Goal: Task Accomplishment & Management: Use online tool/utility

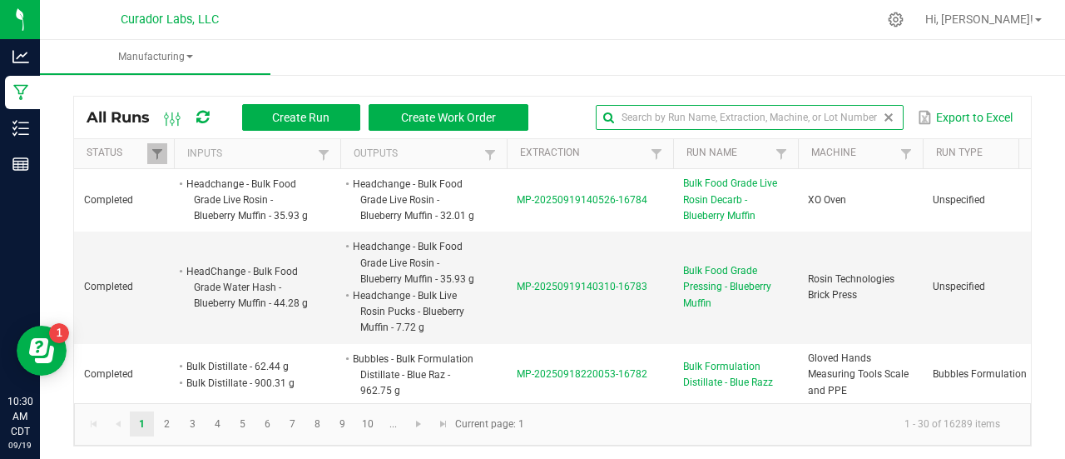
click at [859, 121] on input "text" at bounding box center [750, 117] width 308 height 25
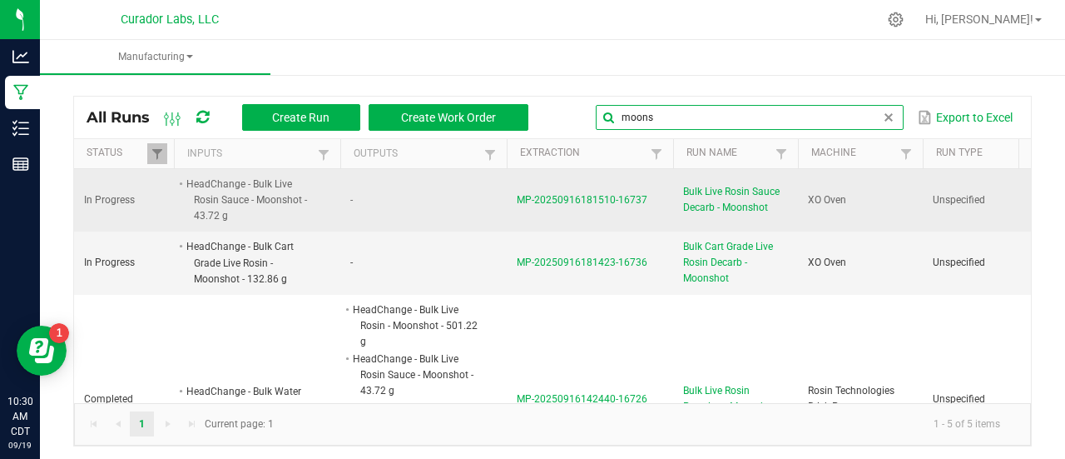
type input "moons"
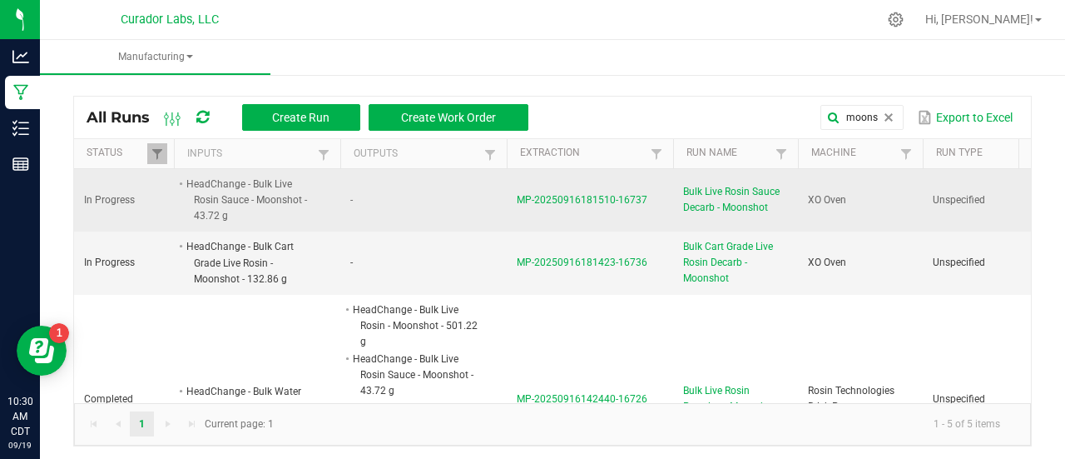
click at [724, 207] on span "Bulk Live Rosin Sauce Decarb - Moonshot" at bounding box center [735, 200] width 105 height 32
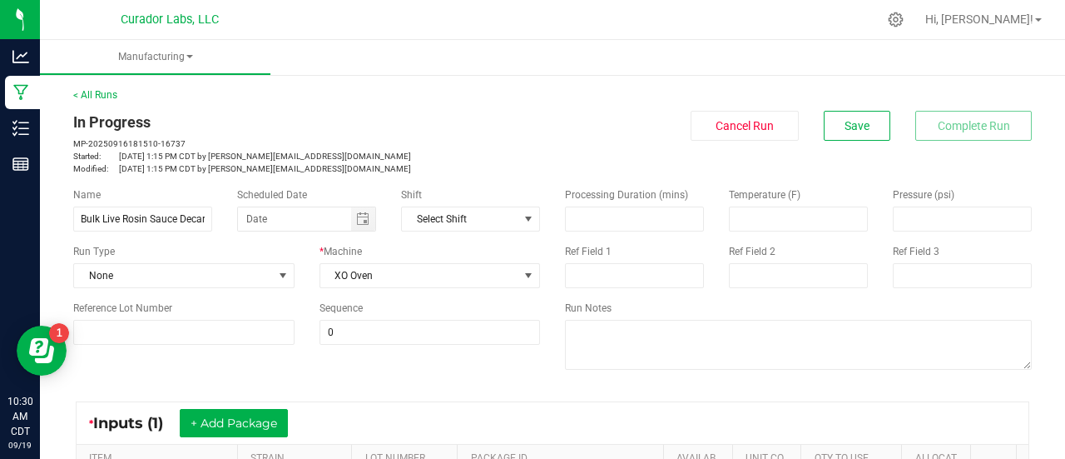
click at [385, 373] on div "Name Bulk Live Rosin Sauce Decarb - Moonshot Scheduled Date Shift Select Shift …" at bounding box center [553, 280] width 984 height 211
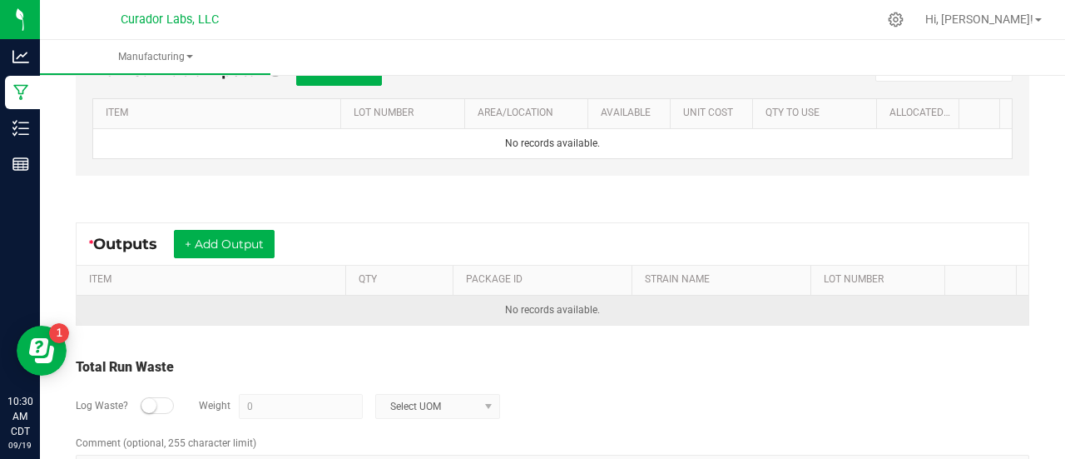
scroll to position [515, 0]
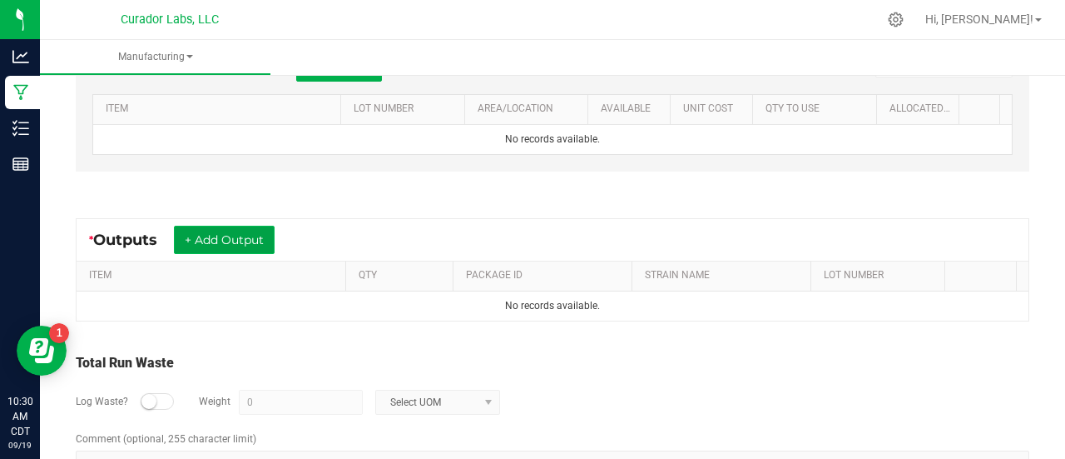
click at [246, 240] on button "+ Add Output" at bounding box center [224, 240] width 101 height 28
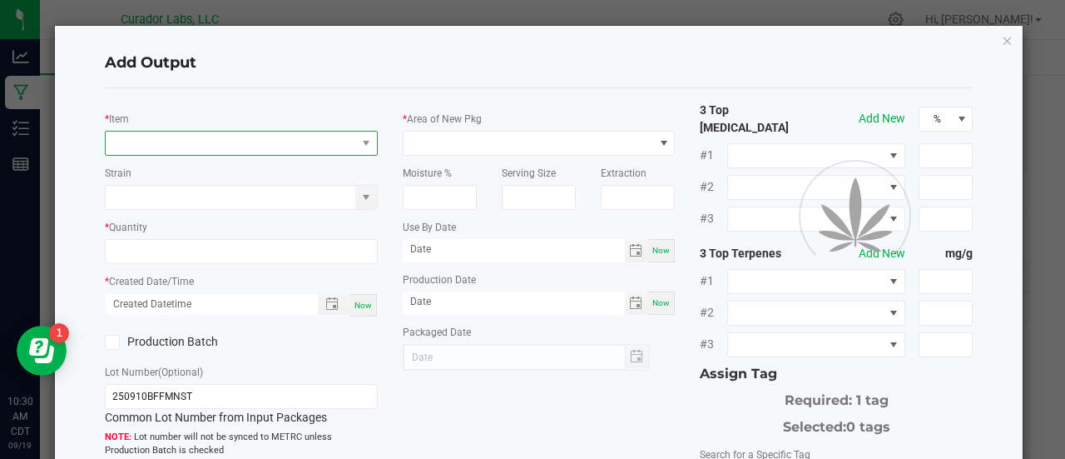
click at [161, 134] on span "NO DATA FOUND" at bounding box center [231, 143] width 251 height 23
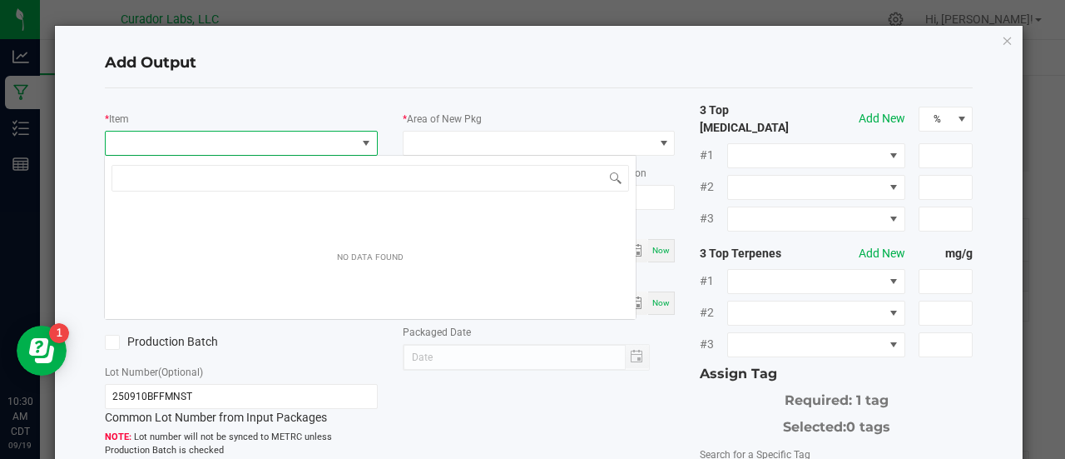
scroll to position [24, 269]
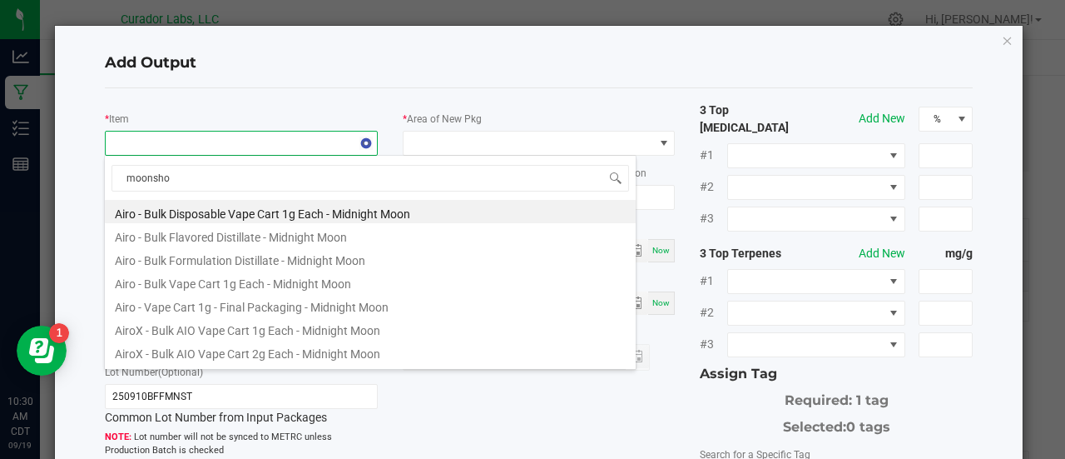
type input "moonshot"
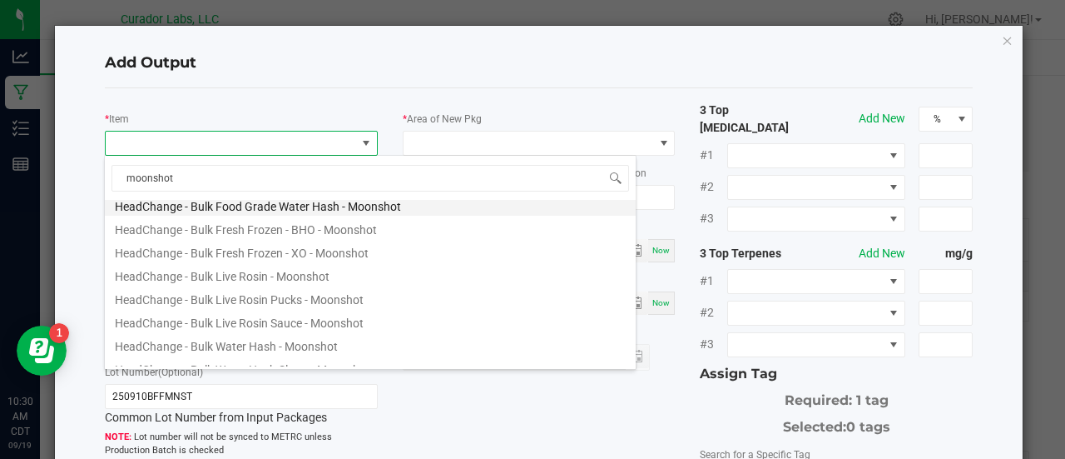
scroll to position [132, 0]
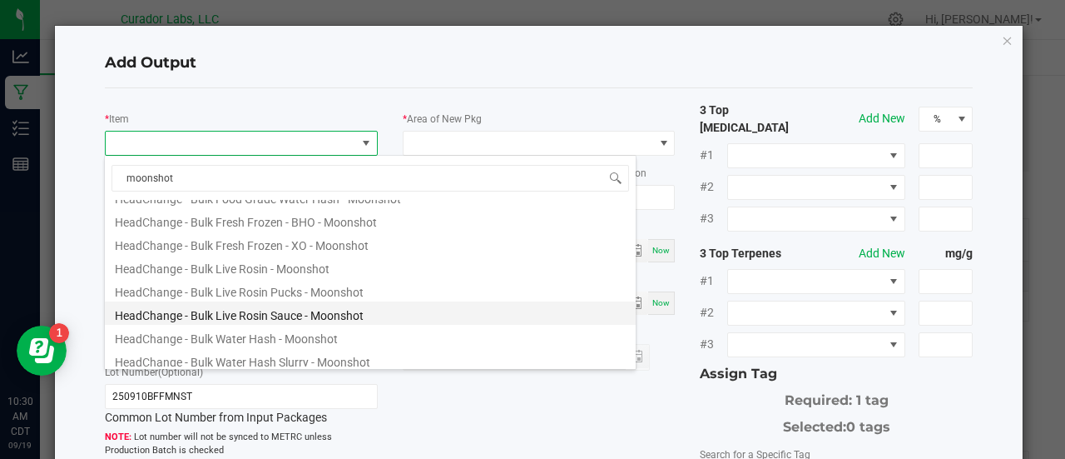
click at [338, 311] on li "HeadChange - Bulk Live Rosin Sauce - Moonshot" at bounding box center [370, 312] width 531 height 23
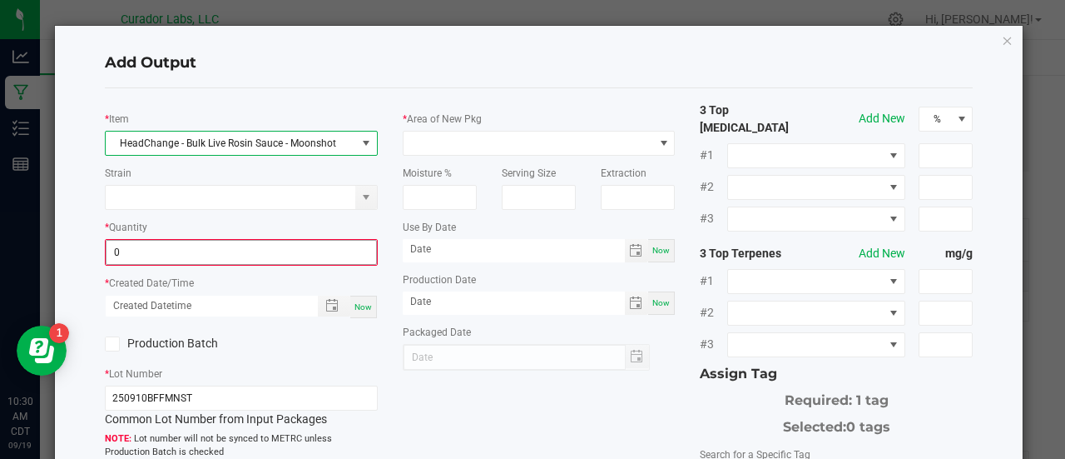
click at [222, 256] on input "0" at bounding box center [242, 252] width 270 height 23
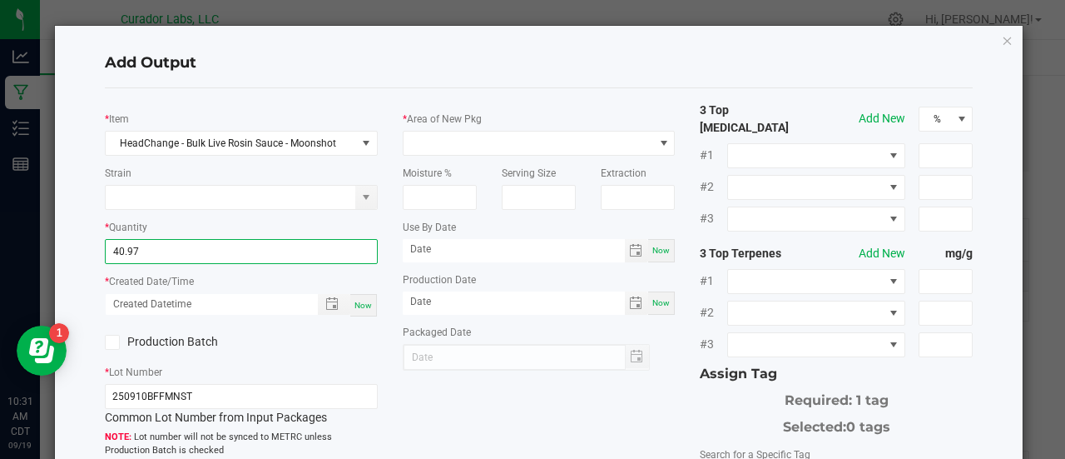
type input "40.9700 g"
click at [360, 309] on div "Now" at bounding box center [363, 305] width 27 height 22
type input "[DATE] 10:31 AM"
type input "[DATE]"
click at [181, 347] on label "Production Batch" at bounding box center [167, 341] width 124 height 17
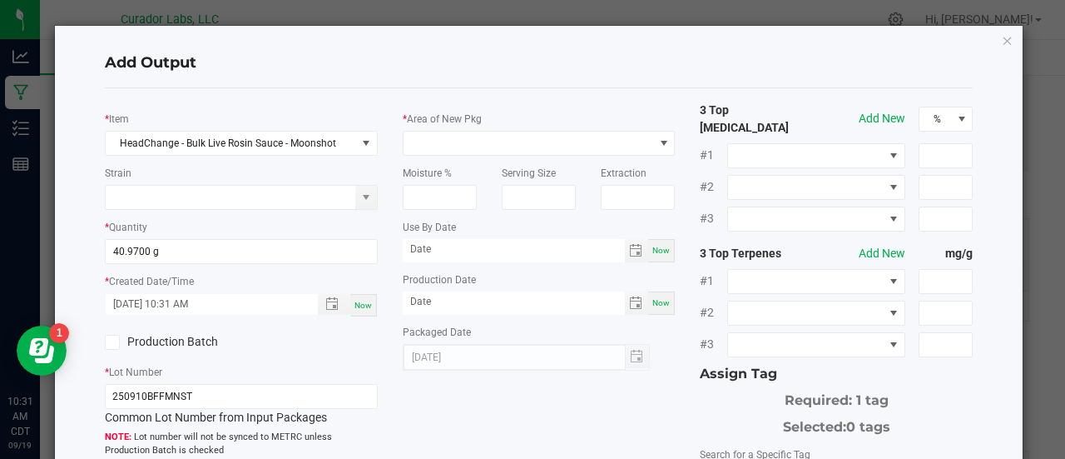
click at [0, 0] on input "Production Batch" at bounding box center [0, 0] width 0 height 0
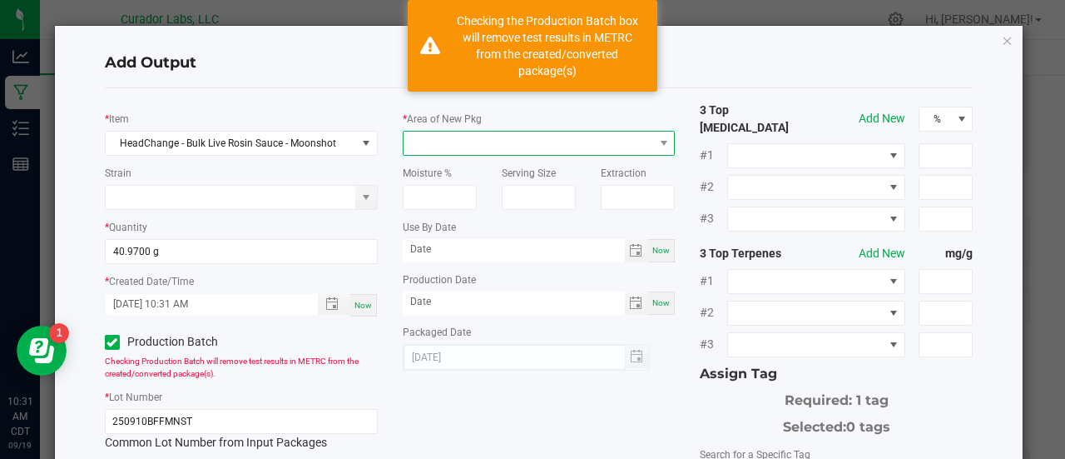
click at [482, 150] on span at bounding box center [529, 143] width 251 height 23
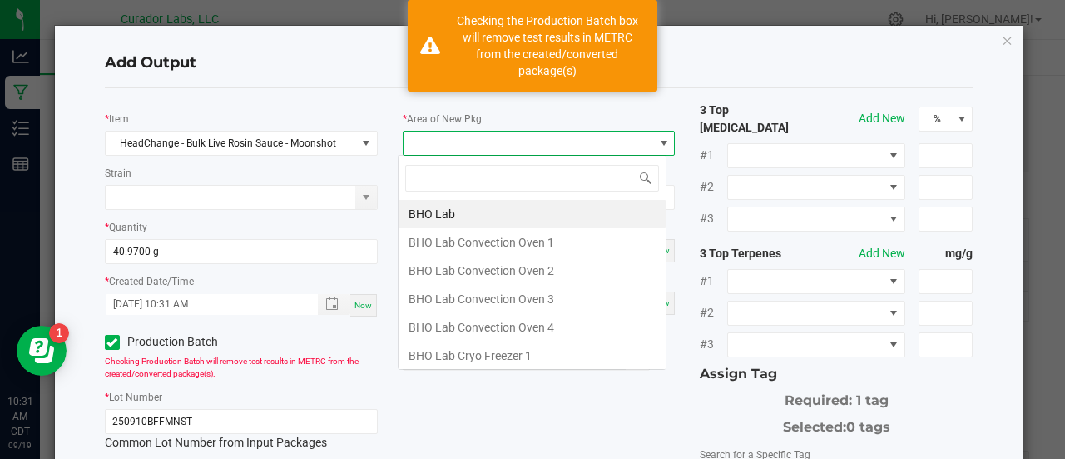
scroll to position [24, 269]
type input "xo"
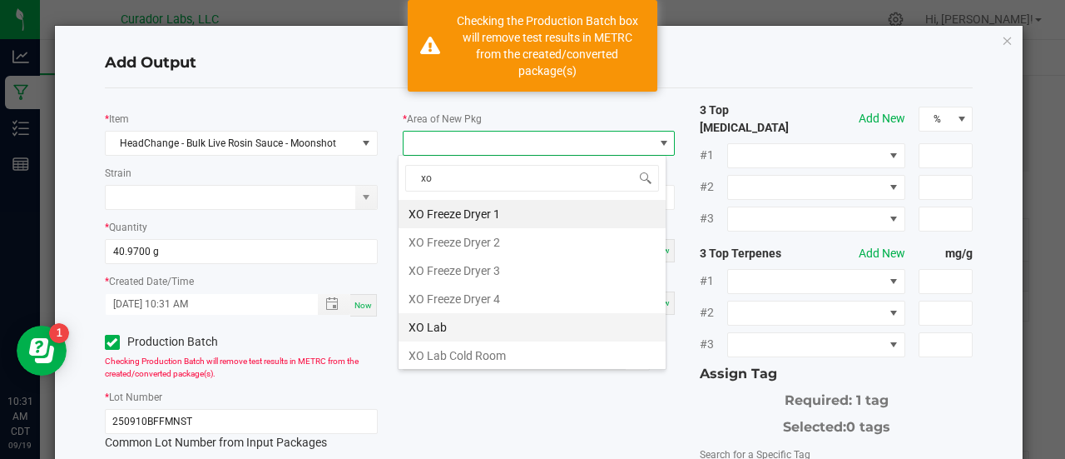
click at [506, 332] on li "XO Lab" at bounding box center [532, 327] width 267 height 28
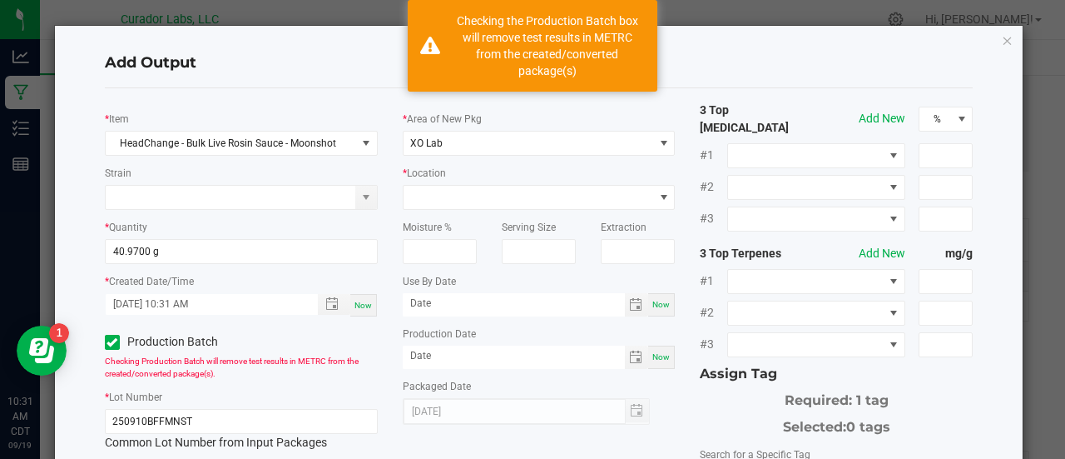
click at [441, 181] on div "* Location" at bounding box center [539, 187] width 273 height 46
click at [443, 185] on span at bounding box center [539, 197] width 273 height 25
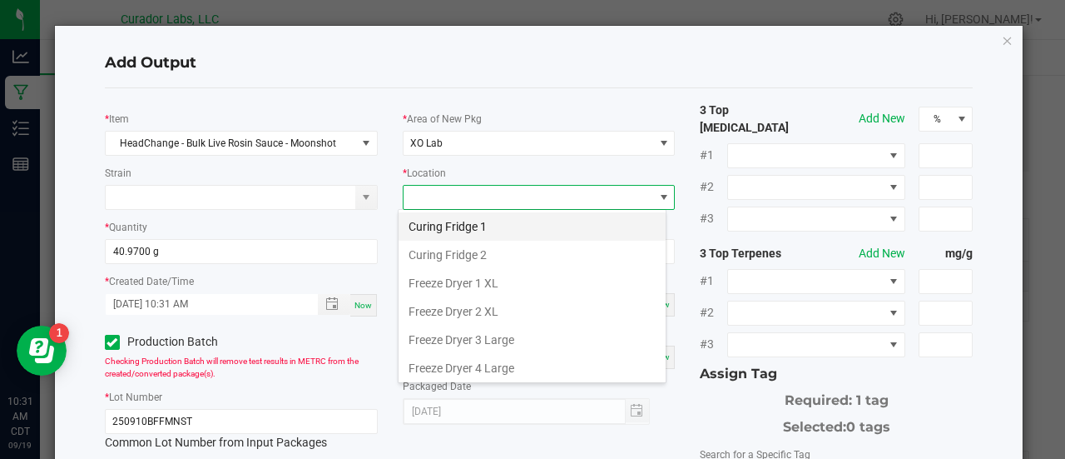
click at [454, 234] on li "Curing Fridge 1" at bounding box center [532, 226] width 267 height 28
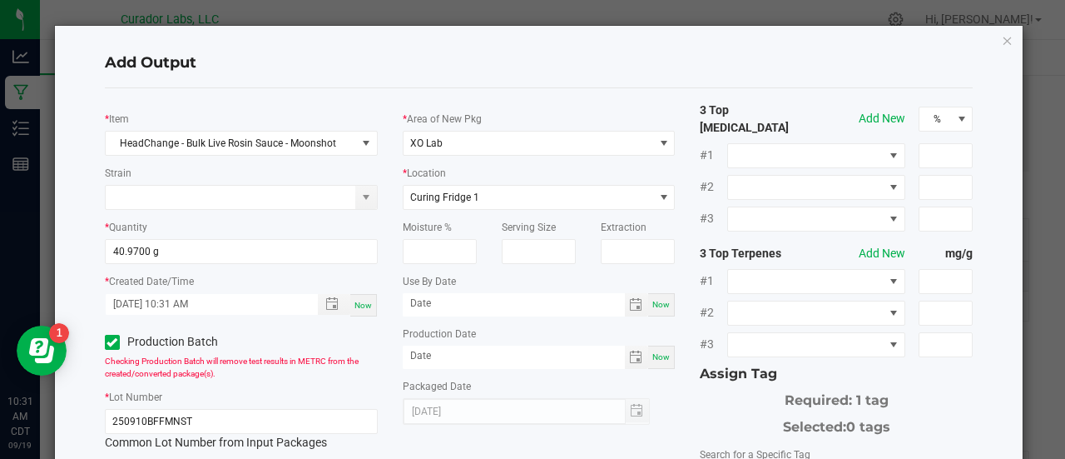
click at [390, 272] on div "* Area of New Pkg XO Lab * Location Curing Fridge 1 Moisture % Serving Size Ext…" at bounding box center [539, 263] width 298 height 323
type input "month/day/year"
click at [536, 312] on input "month/day/year" at bounding box center [514, 303] width 222 height 21
click at [656, 297] on div "Now" at bounding box center [661, 304] width 27 height 23
click at [449, 300] on input "[DATE]" at bounding box center [514, 303] width 222 height 21
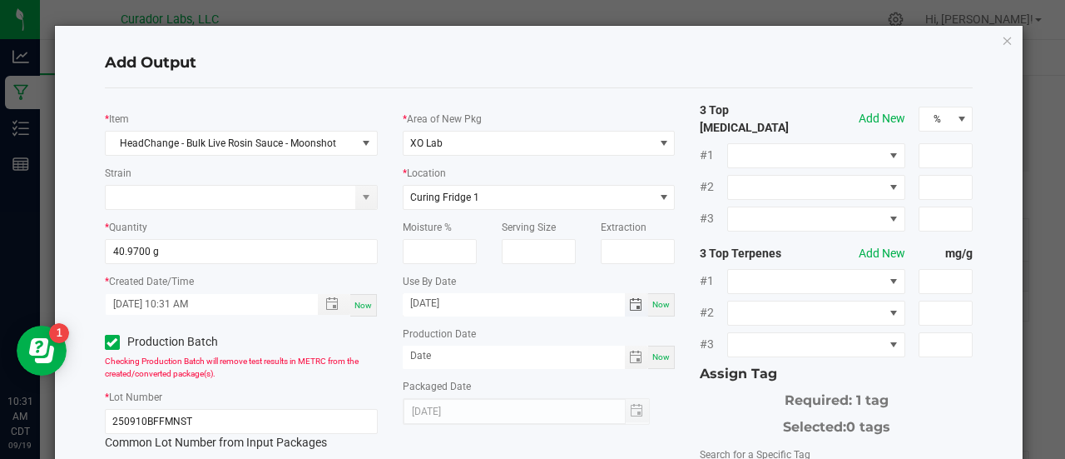
type input "[DATE]"
click at [687, 350] on div "3 Top [MEDICAL_DATA] Add New % #1 #2 #3 3 Top Terpenes Add New mg/g #1 #2 #3 As…" at bounding box center [836, 405] width 298 height 607
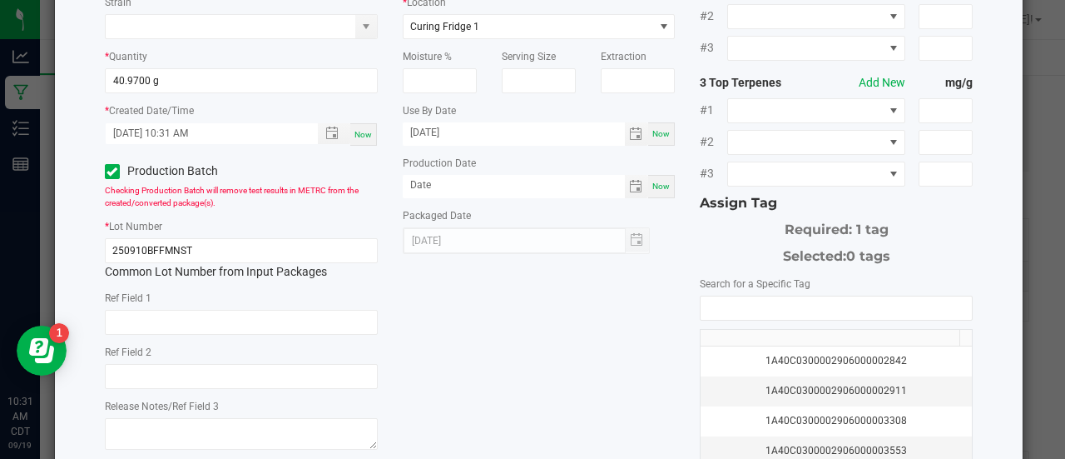
scroll to position [172, 0]
click at [653, 183] on span "Now" at bounding box center [661, 184] width 17 height 9
type input "[DATE]"
click at [732, 295] on input "NO DATA FOUND" at bounding box center [836, 306] width 271 height 23
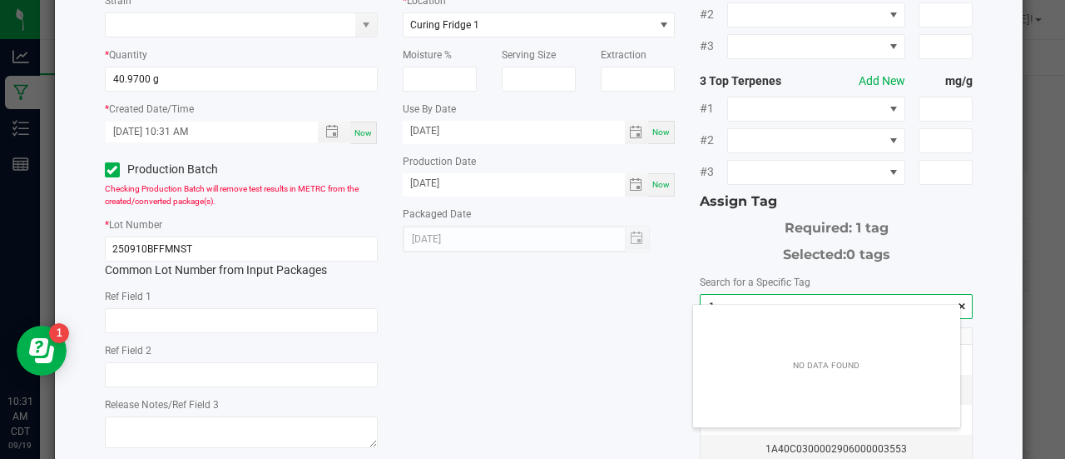
scroll to position [23, 268]
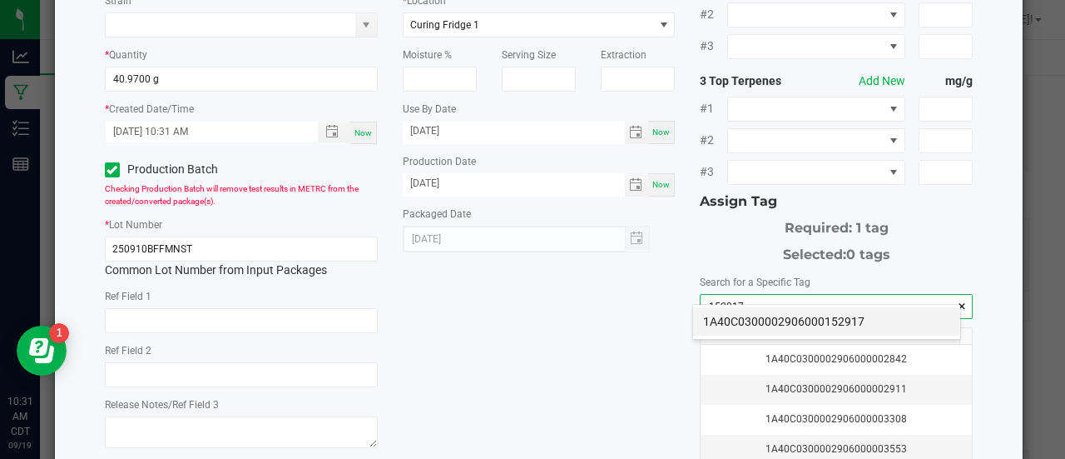
click at [730, 325] on li "1A40C0300002906000152917" at bounding box center [826, 321] width 267 height 28
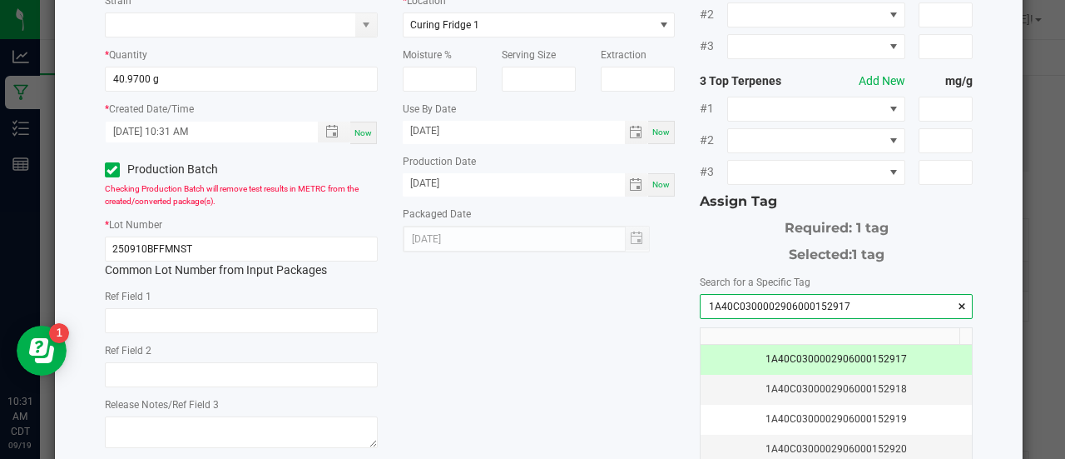
type input "1A40C0300002906000152917"
click at [578, 337] on div "* Item HeadChange - Bulk Live Rosin Sauce - Moonshot Strain * Quantity 40.9700 …" at bounding box center [539, 232] width 894 height 607
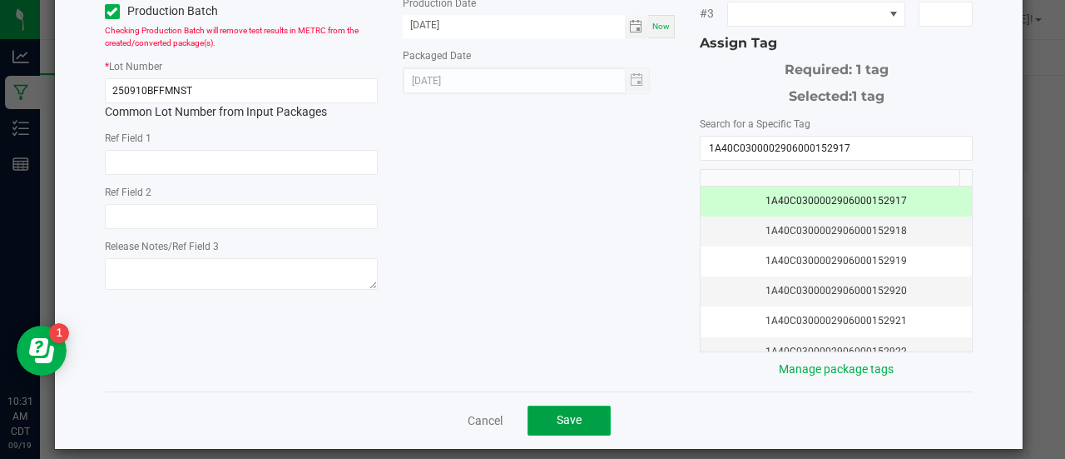
click at [584, 409] on button "Save" at bounding box center [569, 420] width 83 height 30
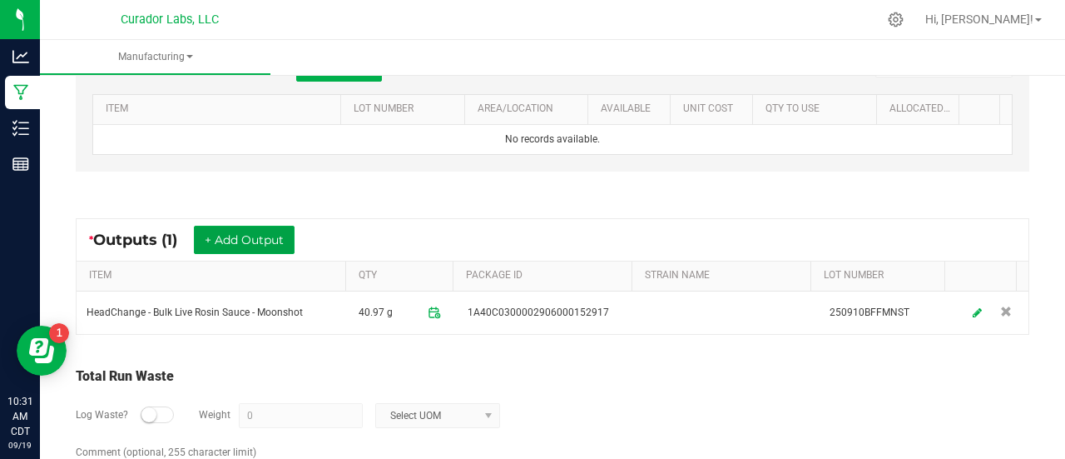
scroll to position [0, 0]
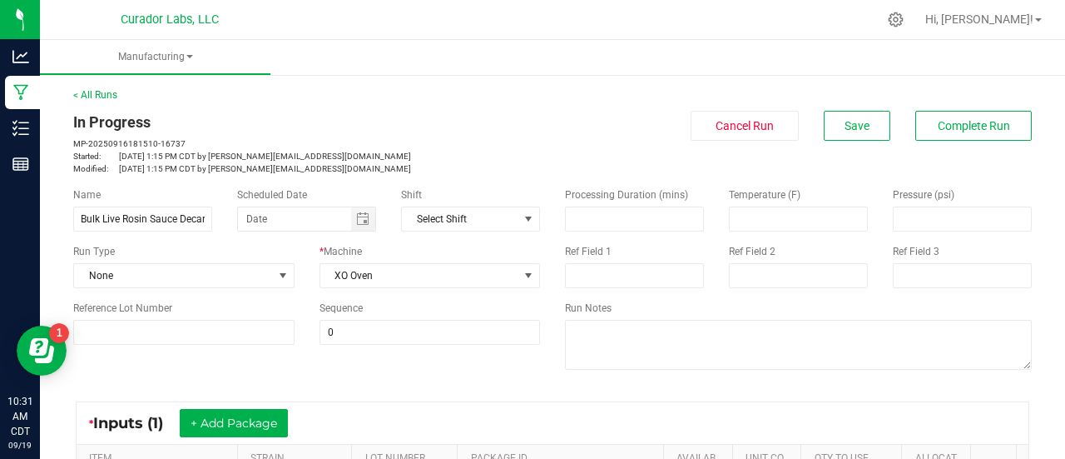
click at [979, 109] on div "< All Runs In Progress MP-20250916181510-16737 Started: [DATE] 1:15 PM CDT by […" at bounding box center [552, 130] width 959 height 87
click at [976, 131] on span "Complete Run" at bounding box center [974, 125] width 72 height 13
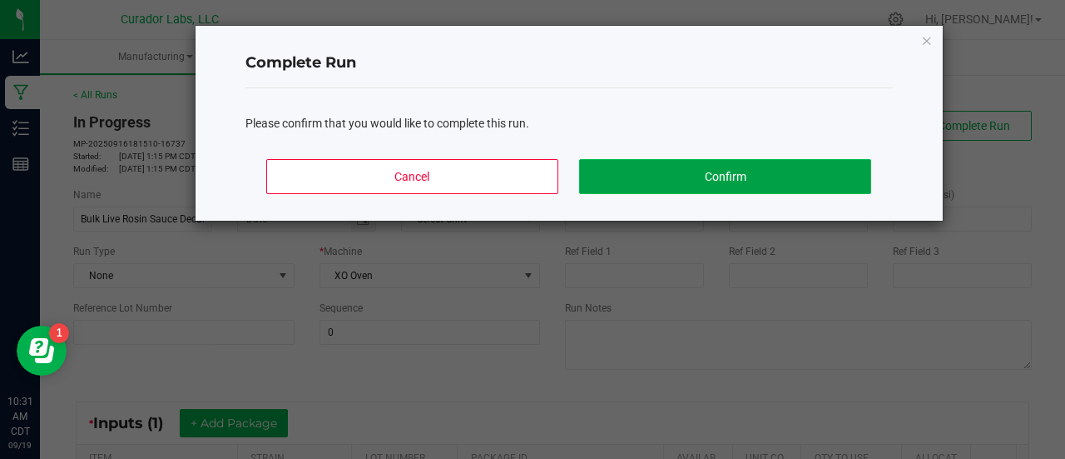
click at [782, 179] on button "Confirm" at bounding box center [724, 176] width 291 height 35
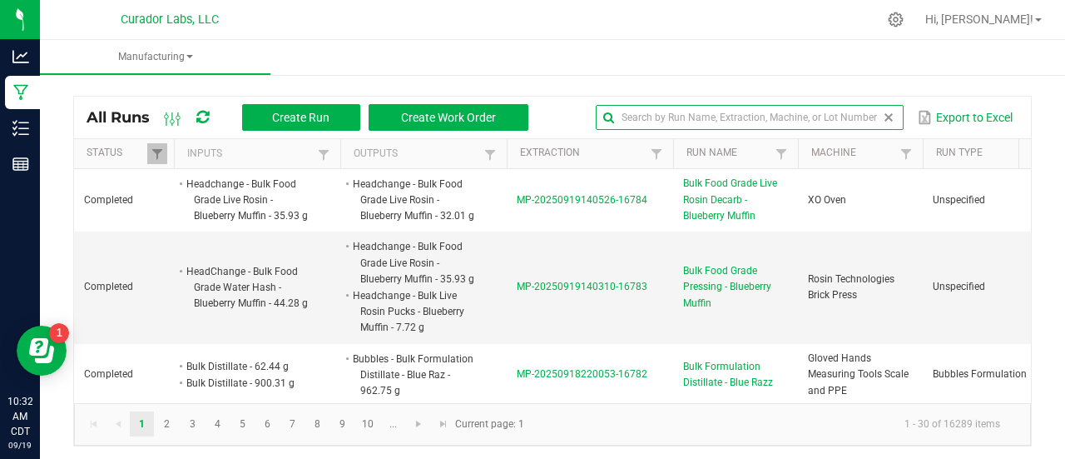
click at [861, 121] on input "text" at bounding box center [750, 117] width 308 height 25
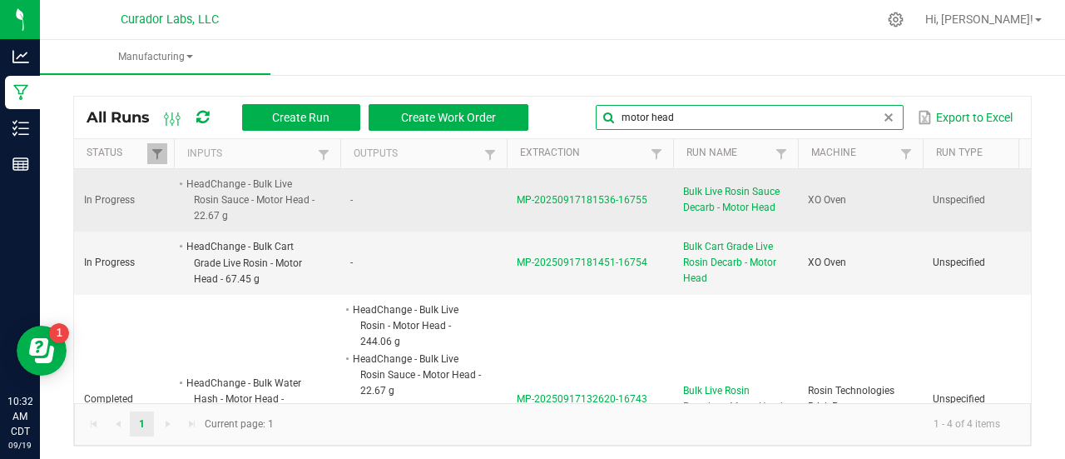
type input "motor head"
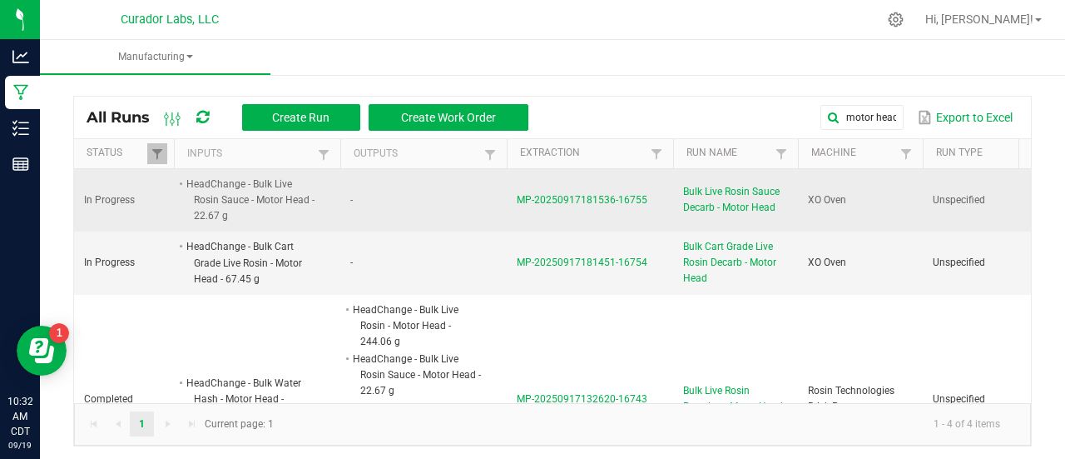
click at [734, 199] on span "Bulk Live Rosin Sauce Decarb - Motor Head" at bounding box center [735, 200] width 105 height 32
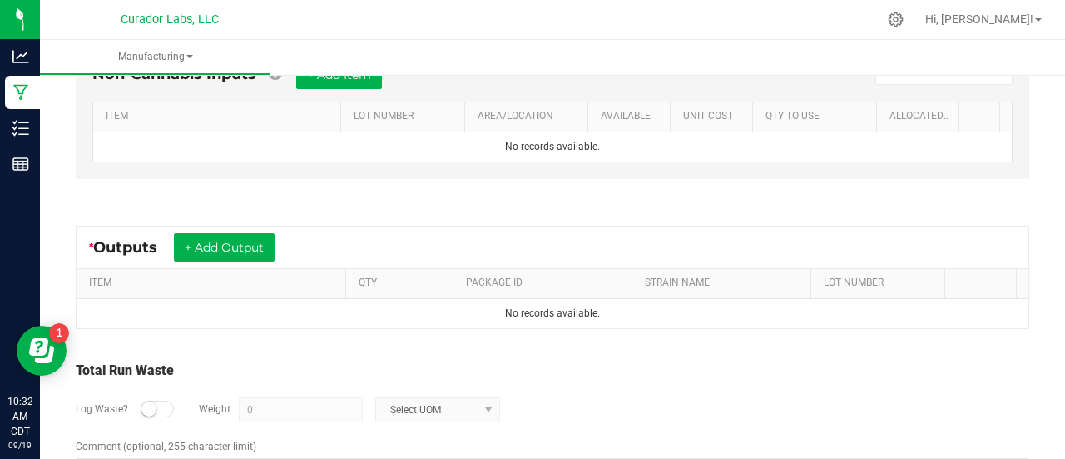
scroll to position [509, 0]
click at [254, 234] on button "+ Add Output" at bounding box center [224, 246] width 101 height 28
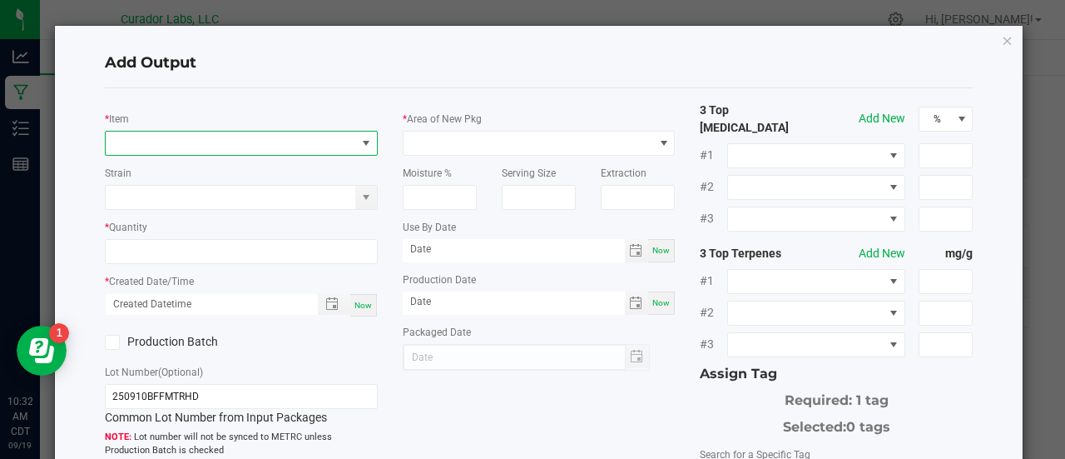
click at [210, 138] on span "NO DATA FOUND" at bounding box center [231, 143] width 251 height 23
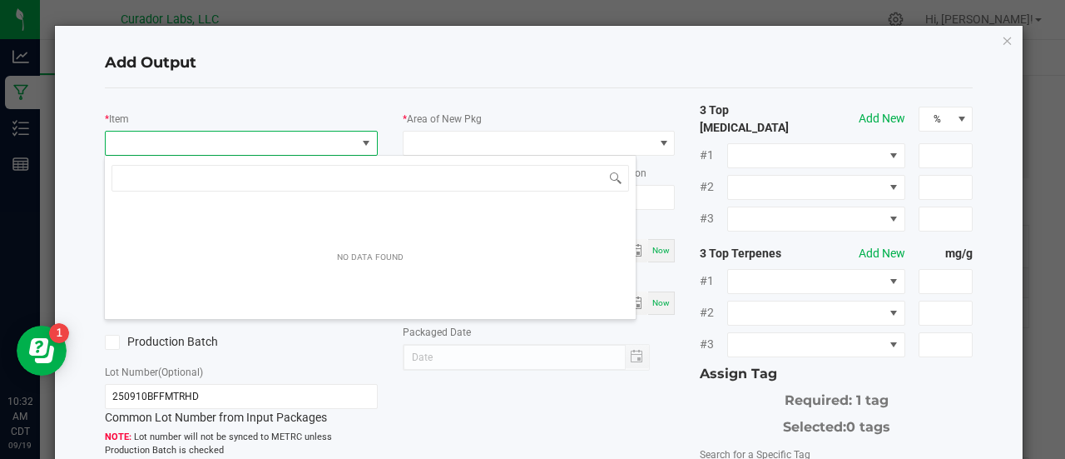
scroll to position [24, 269]
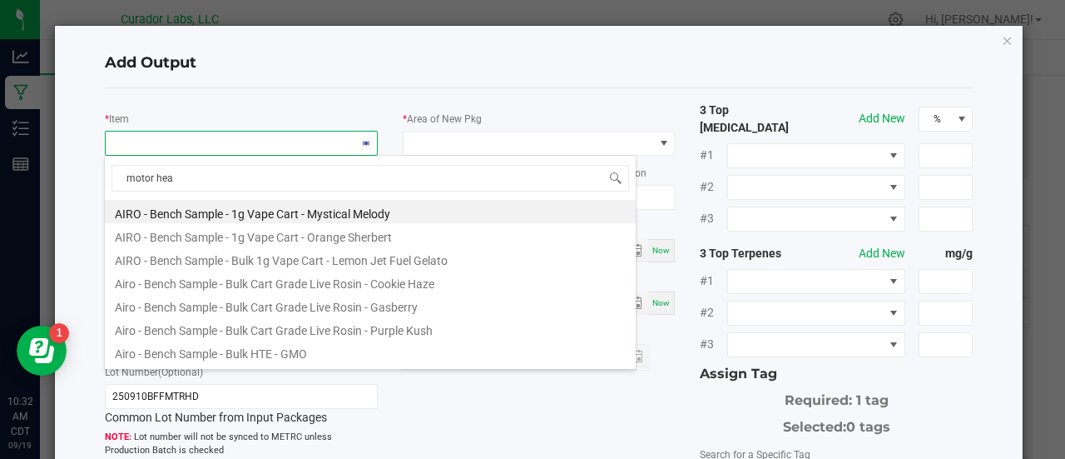
type input "motor head"
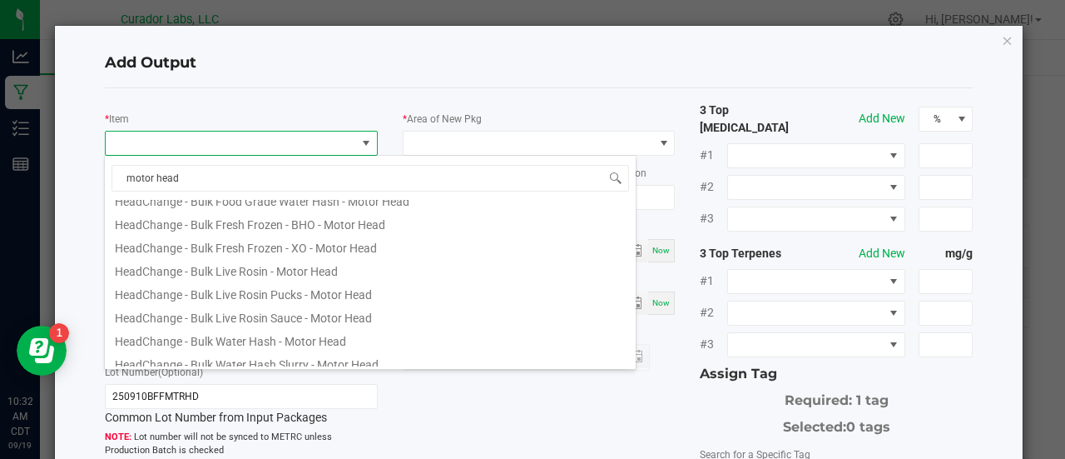
scroll to position [132, 0]
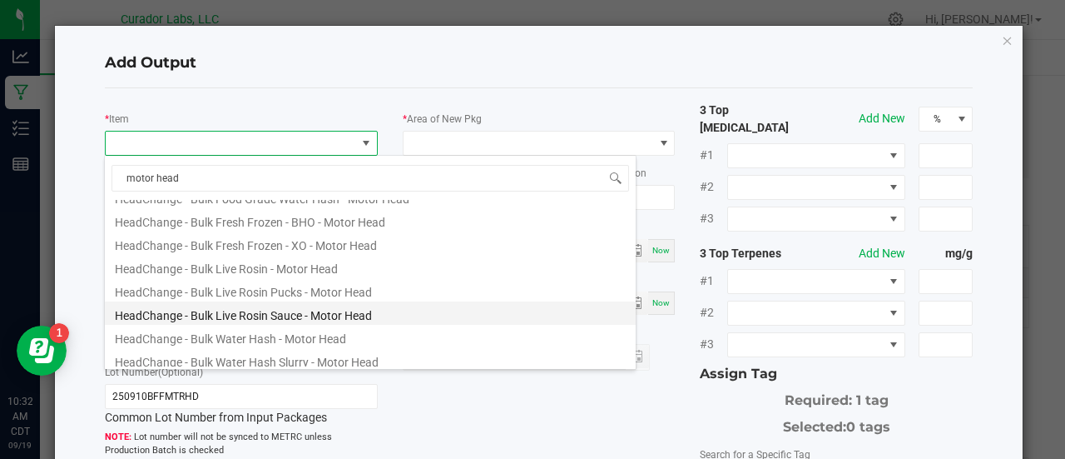
click at [335, 309] on li "HeadChange - Bulk Live Rosin Sauce - Motor Head" at bounding box center [370, 312] width 531 height 23
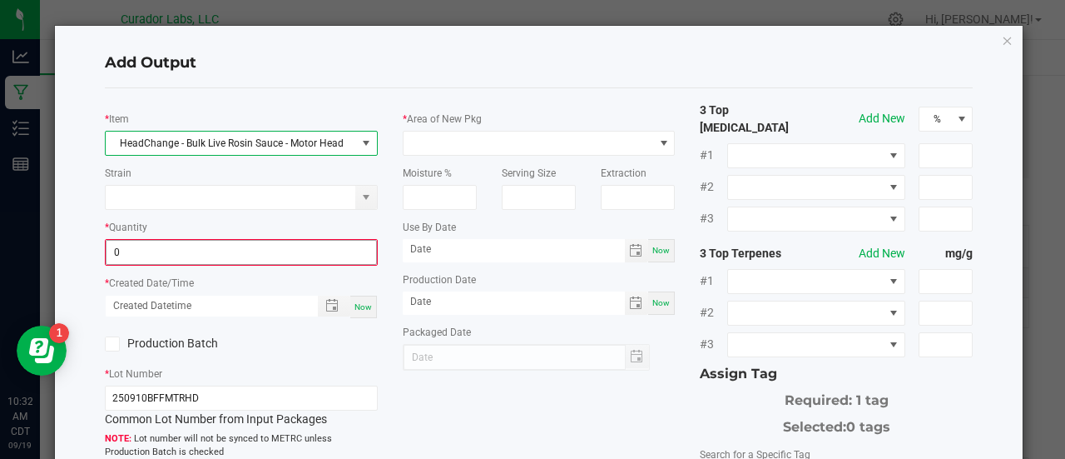
click at [221, 246] on input "0" at bounding box center [242, 252] width 270 height 23
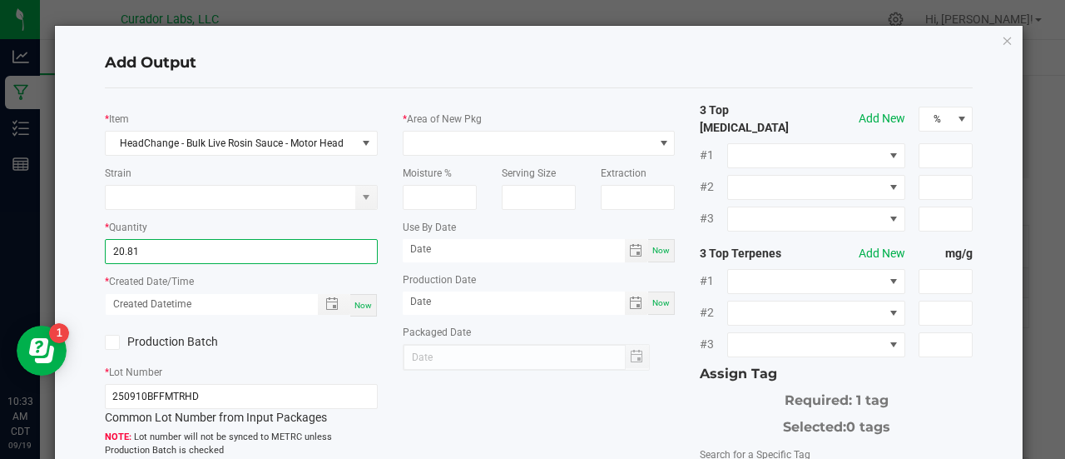
type input "20.8100 g"
click at [355, 298] on div "Now" at bounding box center [363, 305] width 27 height 22
type input "[DATE] 10:33 AM"
type input "[DATE]"
click at [190, 344] on label "Production Batch" at bounding box center [167, 341] width 124 height 17
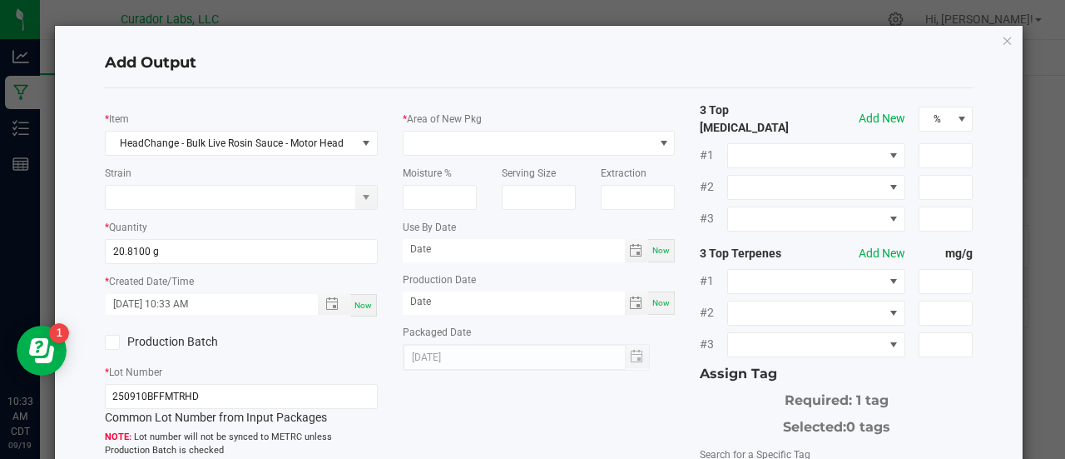
click at [0, 0] on input "Production Batch" at bounding box center [0, 0] width 0 height 0
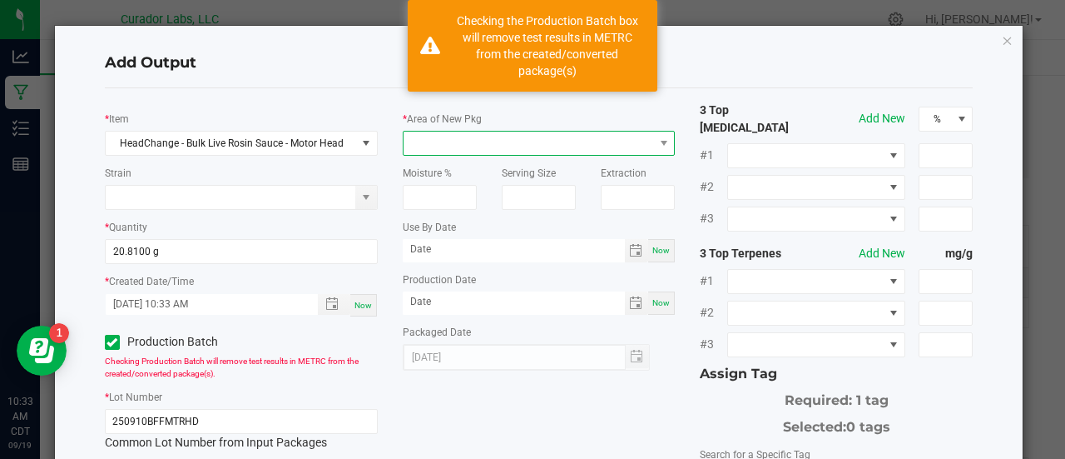
click at [459, 144] on span at bounding box center [529, 143] width 251 height 23
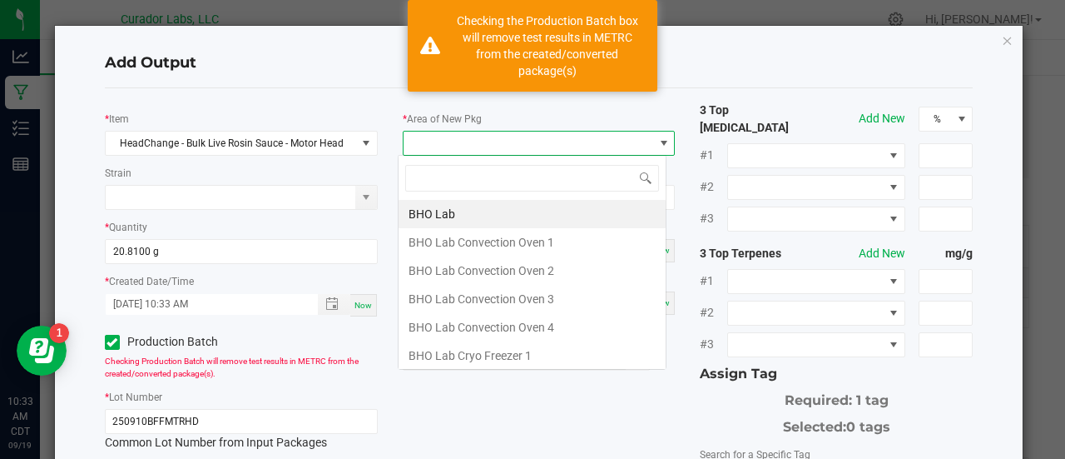
scroll to position [24, 269]
type input "xo"
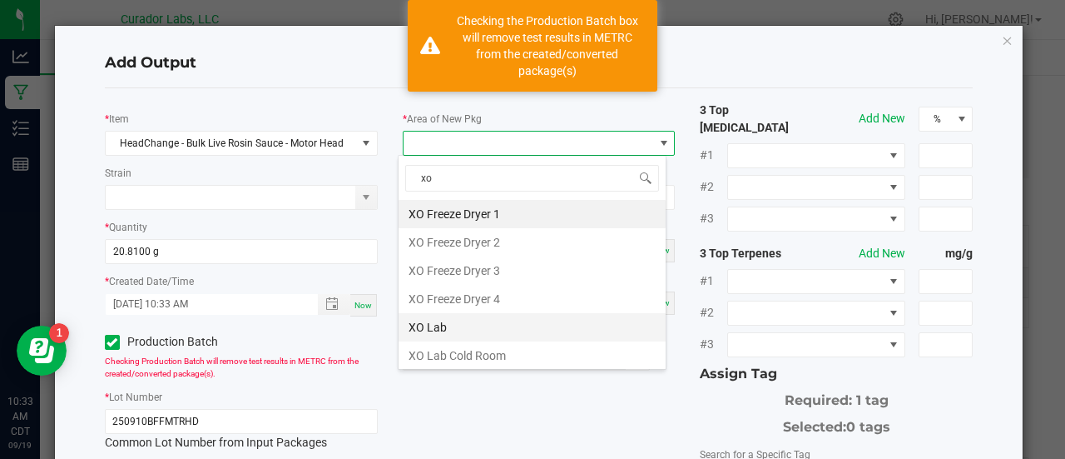
click at [446, 326] on li "XO Lab" at bounding box center [532, 327] width 267 height 28
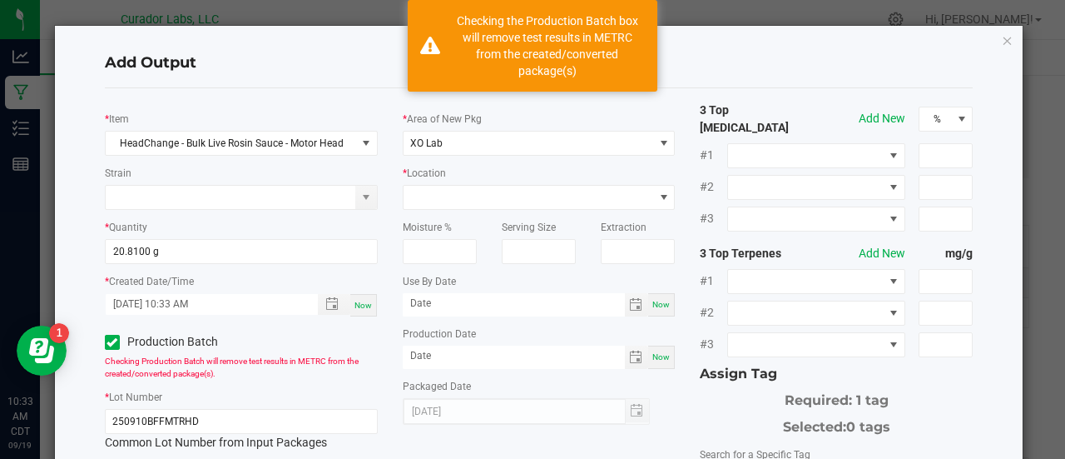
click at [479, 210] on div "Moisture %" at bounding box center [439, 237] width 99 height 54
click at [482, 206] on span at bounding box center [529, 197] width 251 height 23
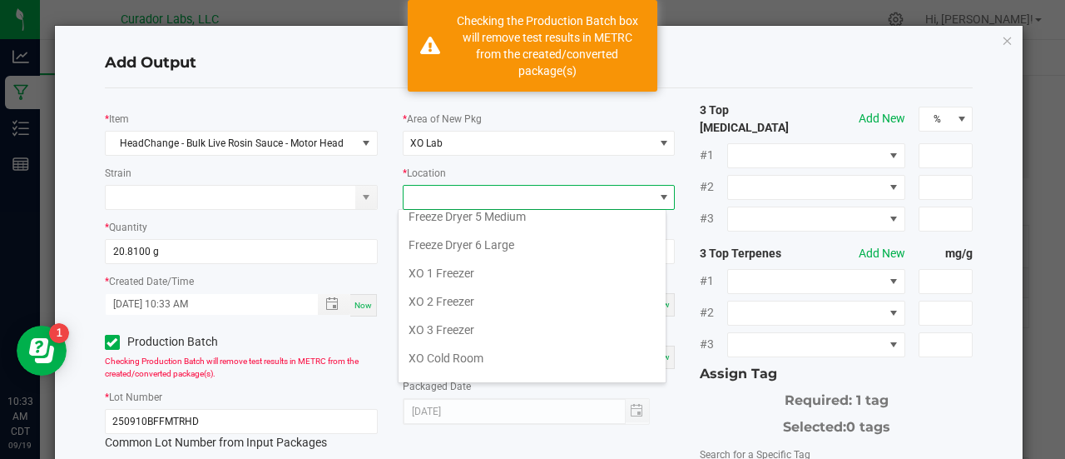
scroll to position [194, 0]
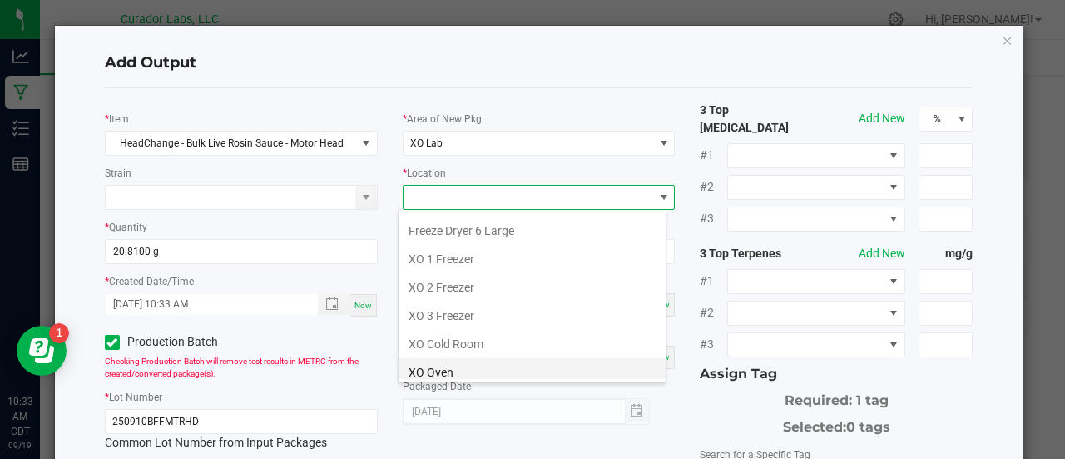
click at [453, 370] on li "XO Oven" at bounding box center [532, 372] width 267 height 28
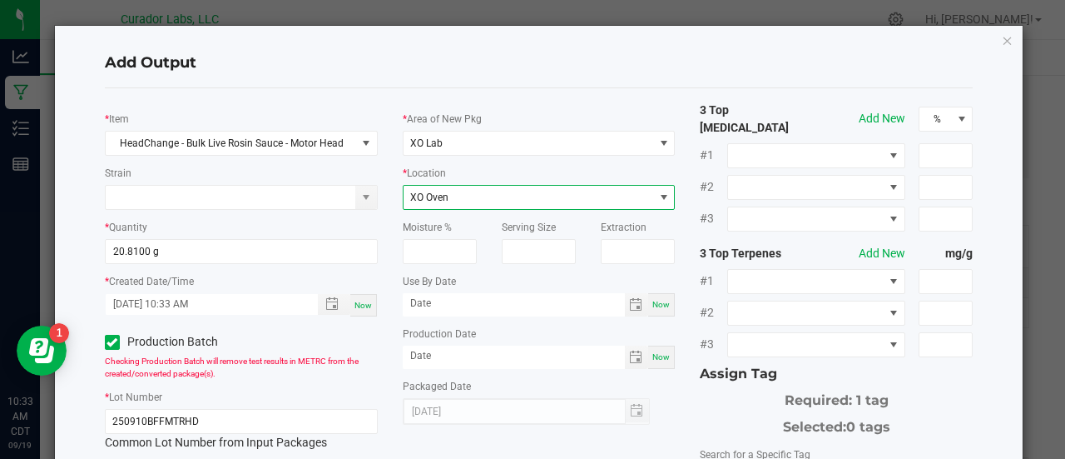
click at [469, 208] on span "XO Oven" at bounding box center [529, 197] width 251 height 23
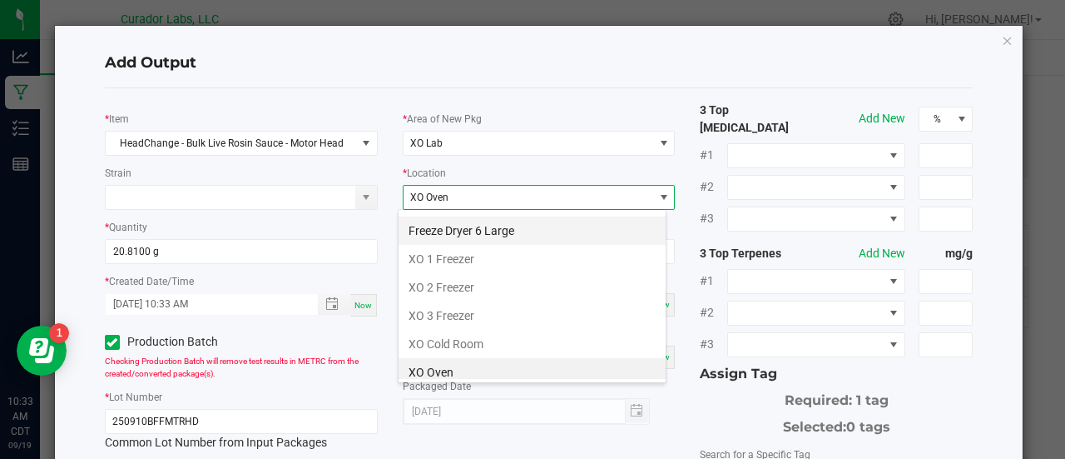
scroll to position [0, 0]
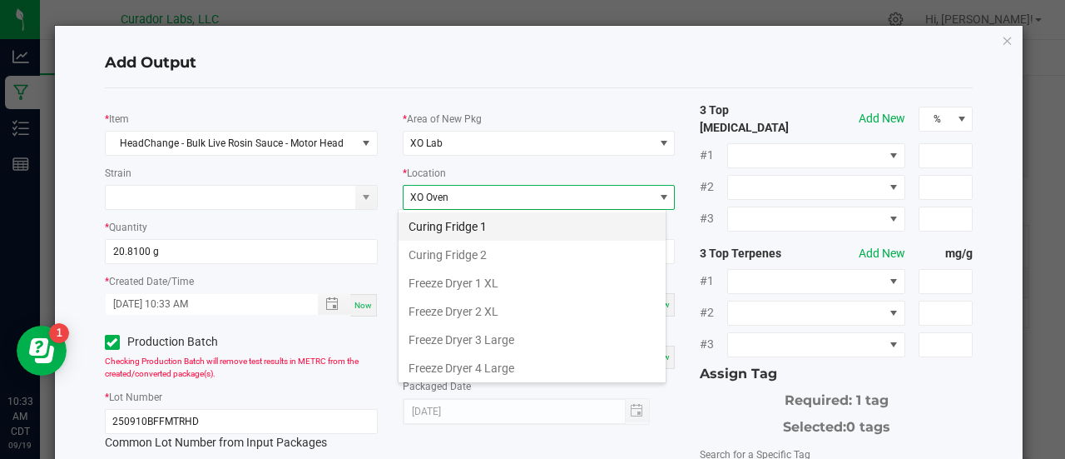
click at [499, 227] on li "Curing Fridge 1" at bounding box center [532, 226] width 267 height 28
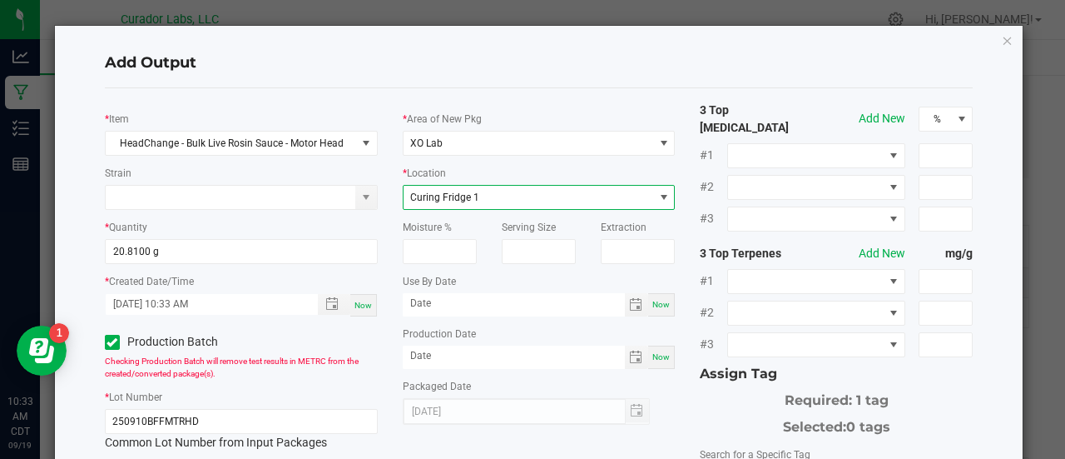
click at [654, 305] on span "Now" at bounding box center [661, 304] width 17 height 9
click at [449, 309] on input "[DATE]" at bounding box center [514, 303] width 222 height 21
type input "[DATE]"
click at [657, 355] on span "Now" at bounding box center [661, 356] width 17 height 9
type input "[DATE]"
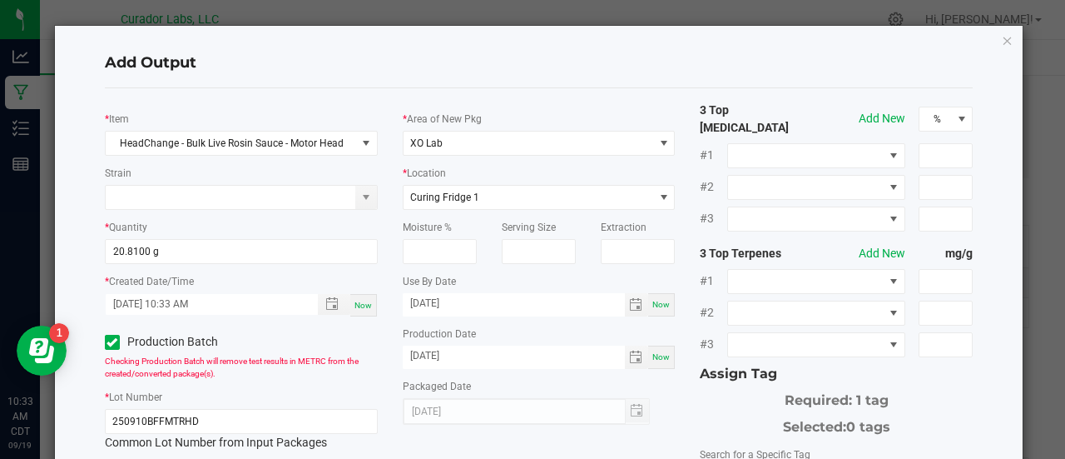
click at [700, 385] on div "Required: 1 tag" at bounding box center [836, 397] width 273 height 27
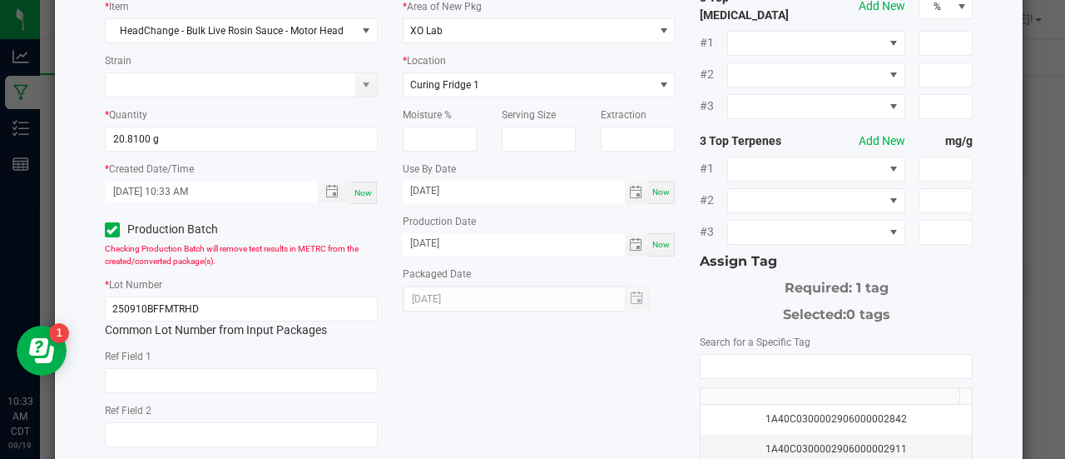
scroll to position [164, 0]
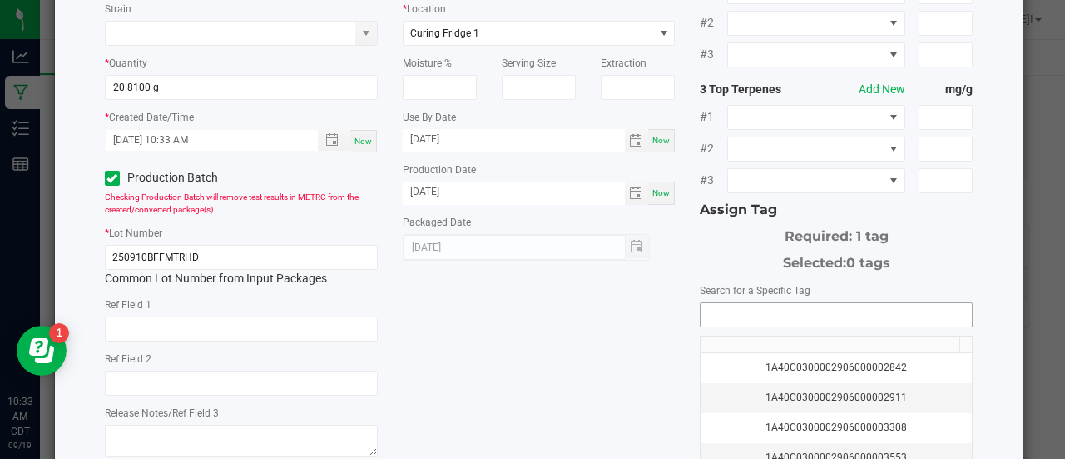
click at [727, 304] on input "NO DATA FOUND" at bounding box center [836, 314] width 271 height 23
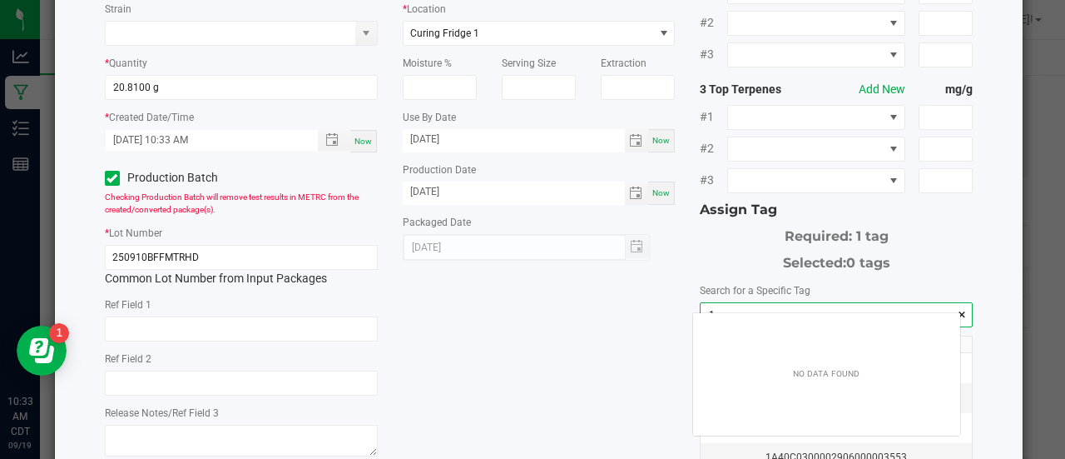
scroll to position [23, 268]
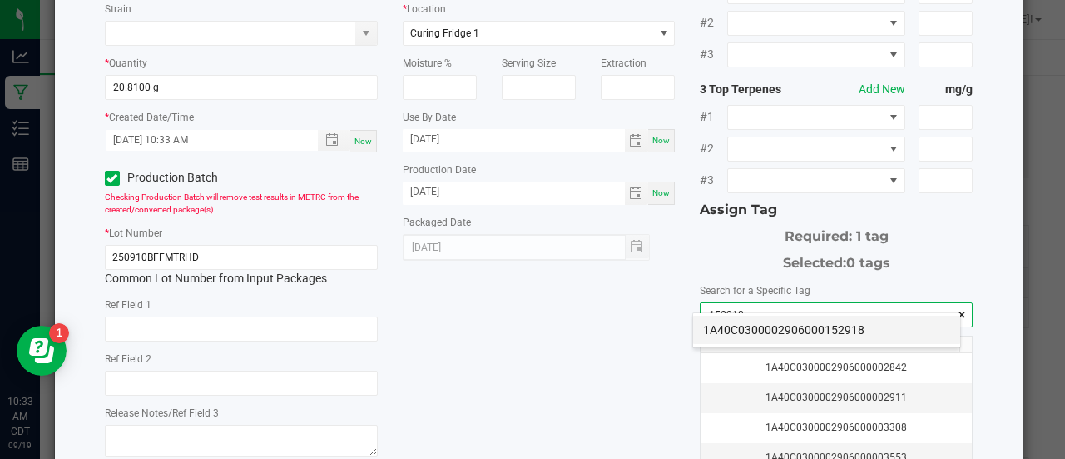
click at [734, 325] on li "1A40C0300002906000152918" at bounding box center [826, 329] width 267 height 28
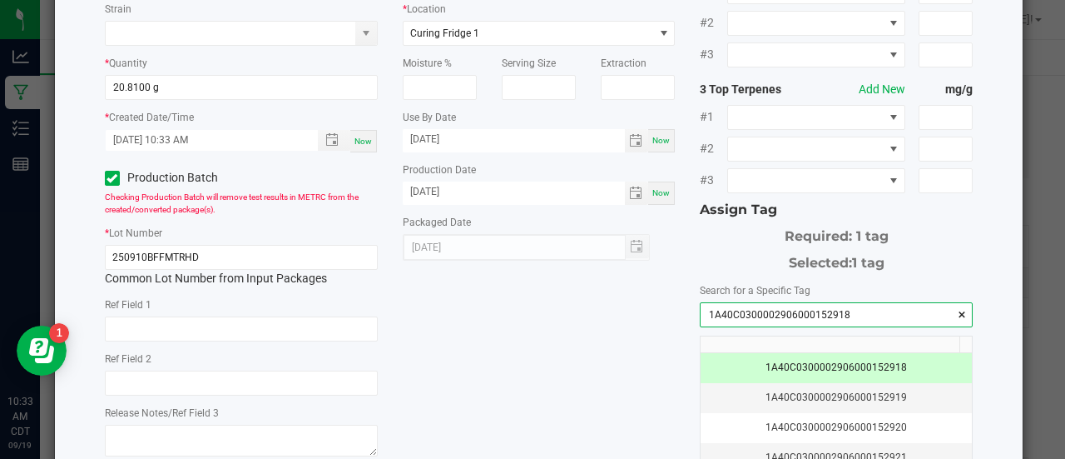
type input "1A40C0300002906000152918"
click at [633, 339] on div "* Item HeadChange - Bulk Live Rosin Sauce - Motor Head Strain * Quantity 20.810…" at bounding box center [539, 241] width 894 height 607
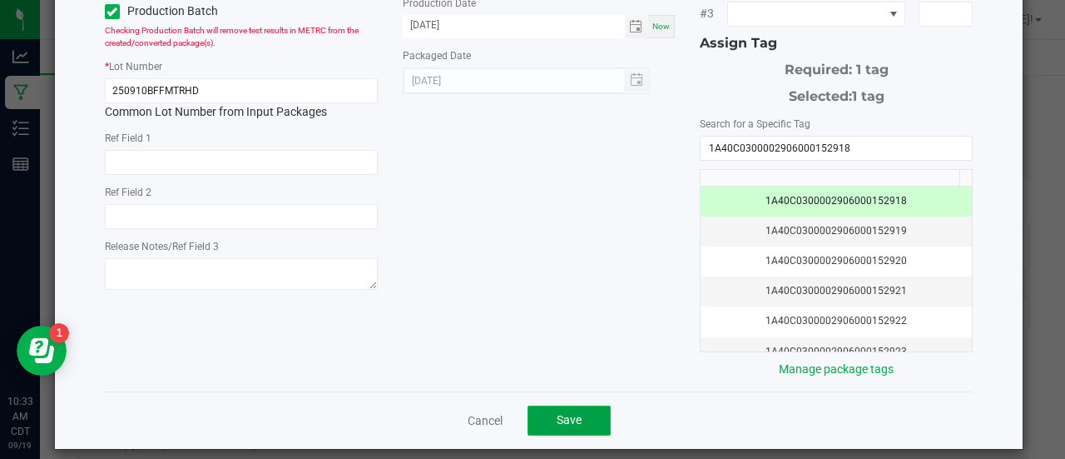
click at [582, 405] on button "Save" at bounding box center [569, 420] width 83 height 30
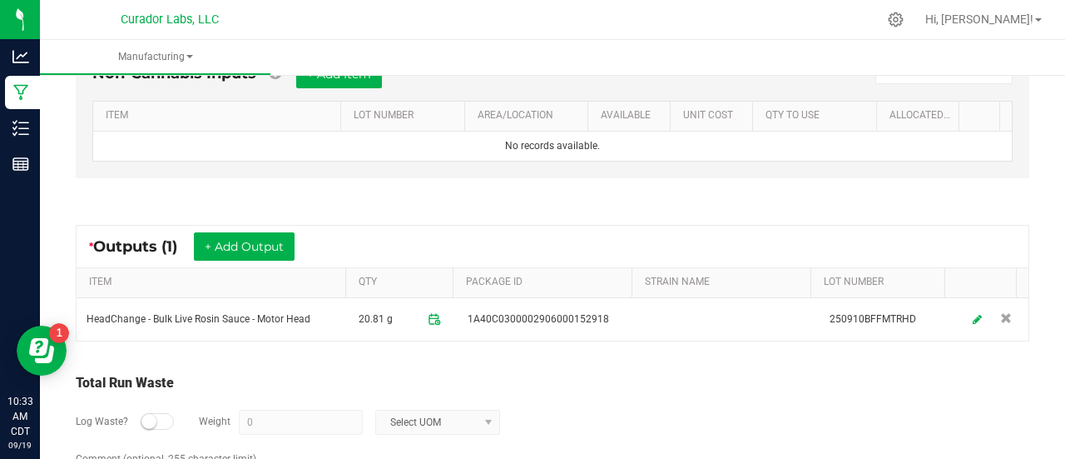
click at [598, 402] on div "Log Waste? Weight 0 Select UOM" at bounding box center [553, 422] width 954 height 58
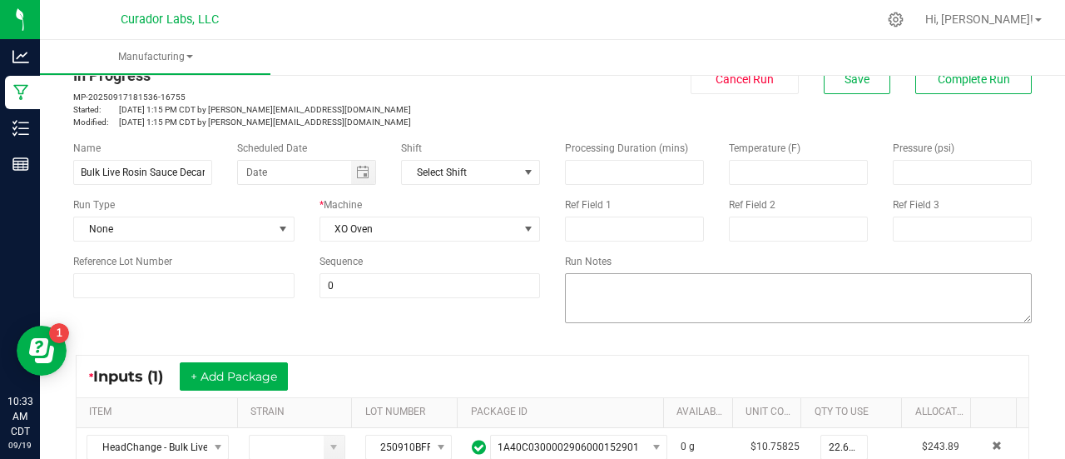
scroll to position [0, 0]
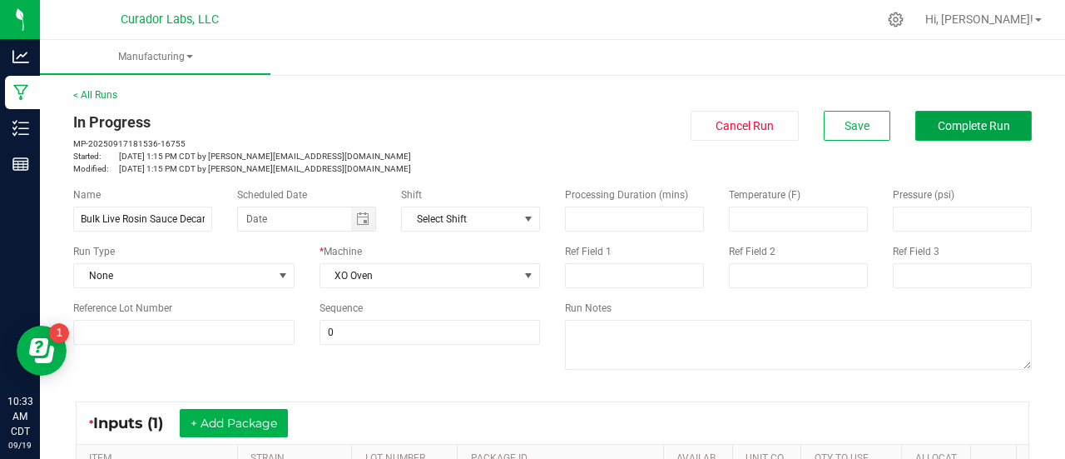
click at [953, 129] on span "Complete Run" at bounding box center [974, 125] width 72 height 13
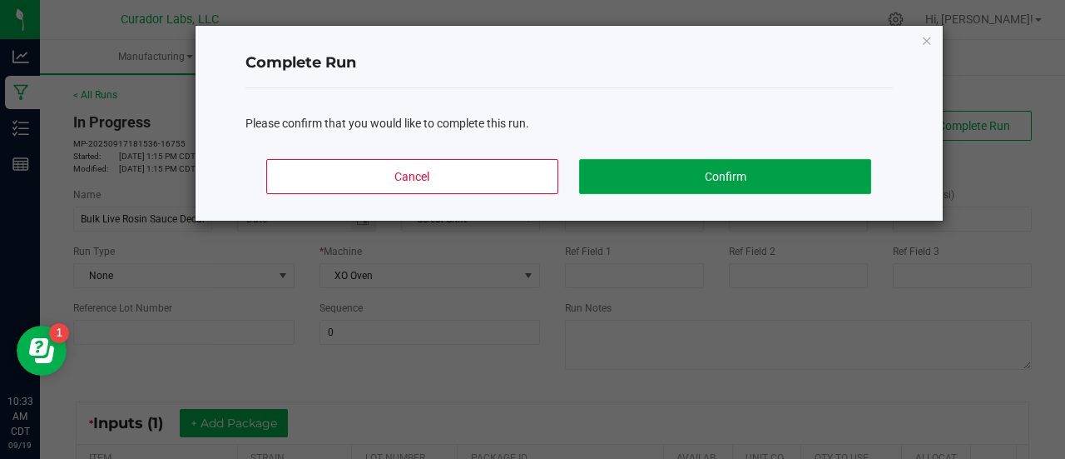
click at [744, 172] on button "Confirm" at bounding box center [724, 176] width 291 height 35
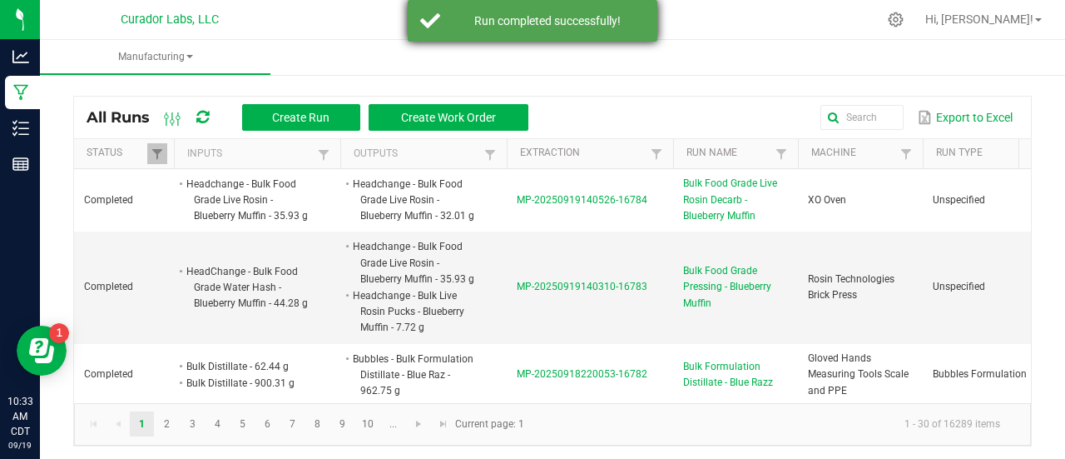
click at [458, 0] on div "Run completed successfully!" at bounding box center [533, 21] width 250 height 42
